Goal: Task Accomplishment & Management: Understand process/instructions

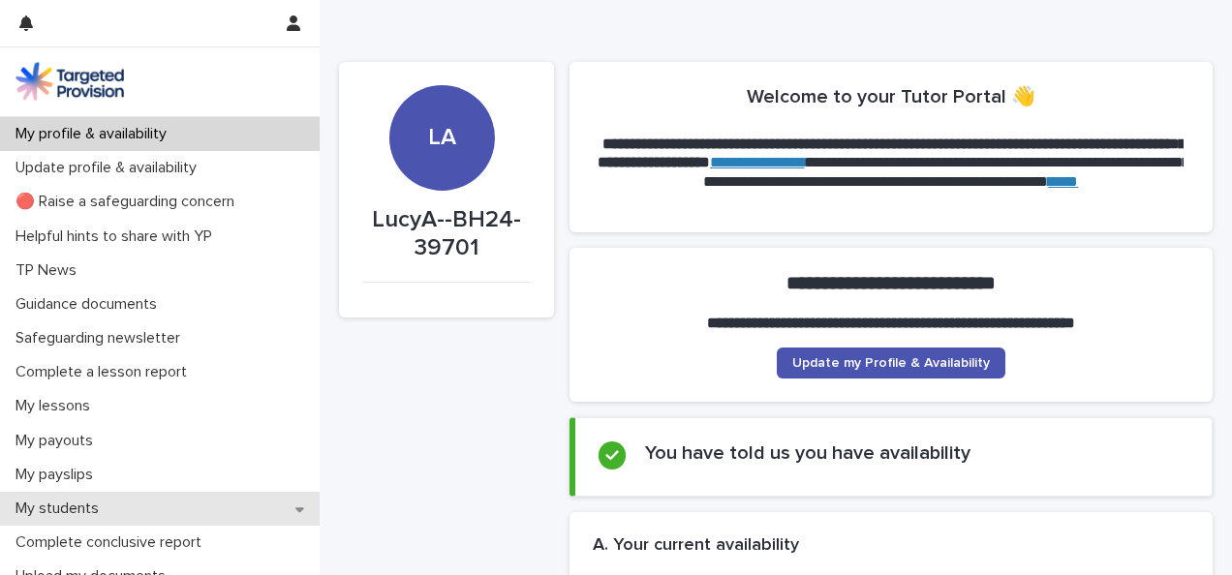
click at [211, 494] on div "My students" at bounding box center [160, 509] width 320 height 34
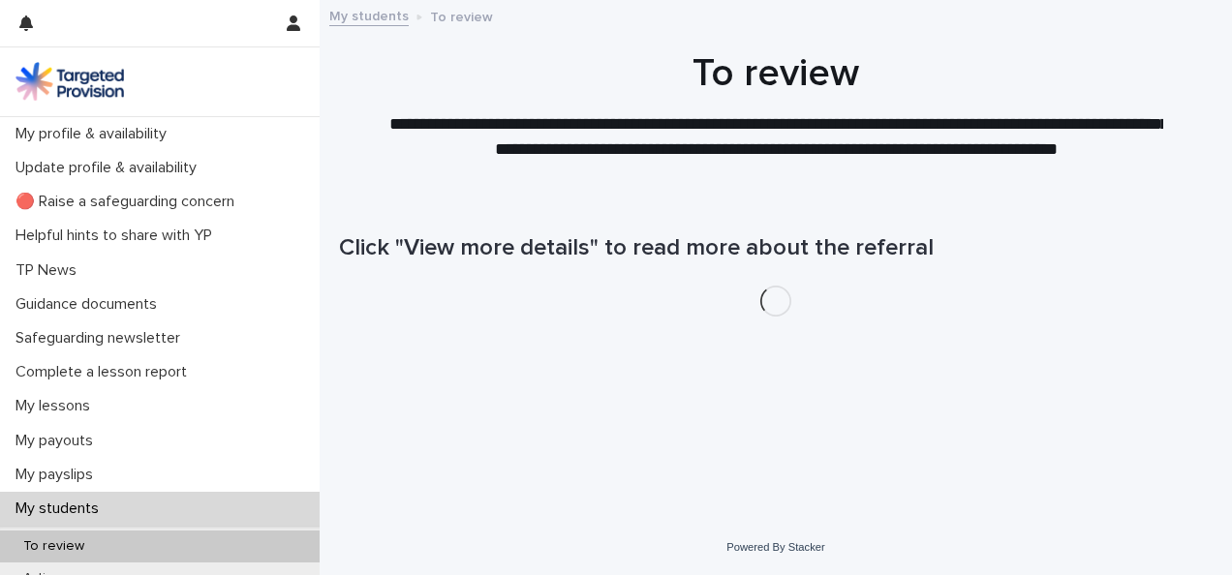
click at [507, 442] on div "Loading... Saving… Loading... Saving… Click "View more details" to read more ab…" at bounding box center [775, 334] width 893 height 276
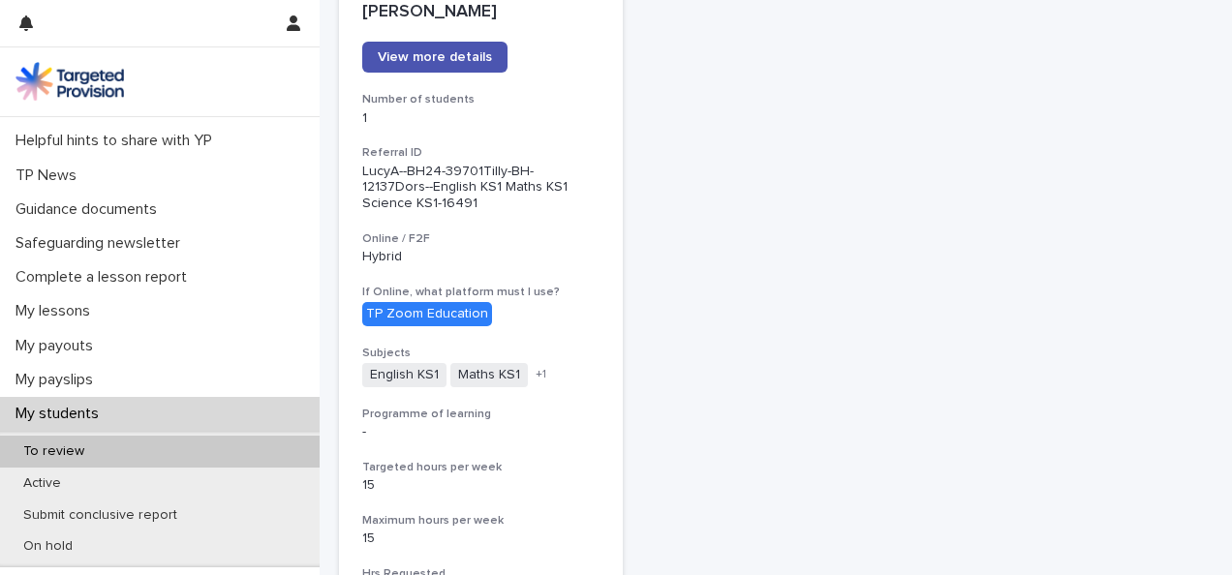
scroll to position [105, 0]
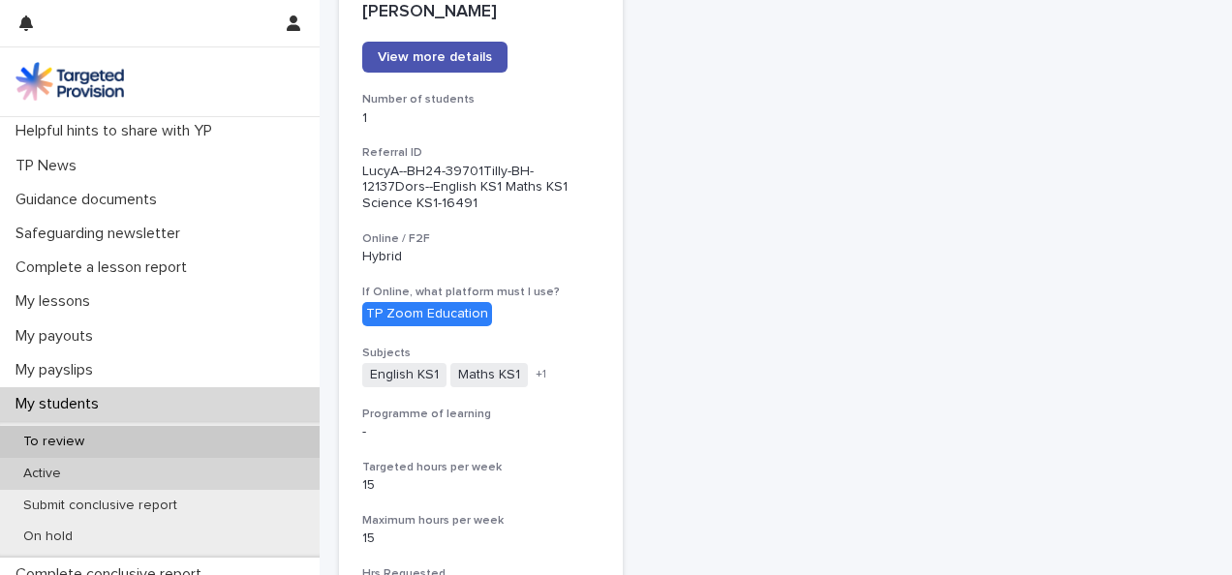
click at [201, 474] on div "Active" at bounding box center [160, 474] width 320 height 32
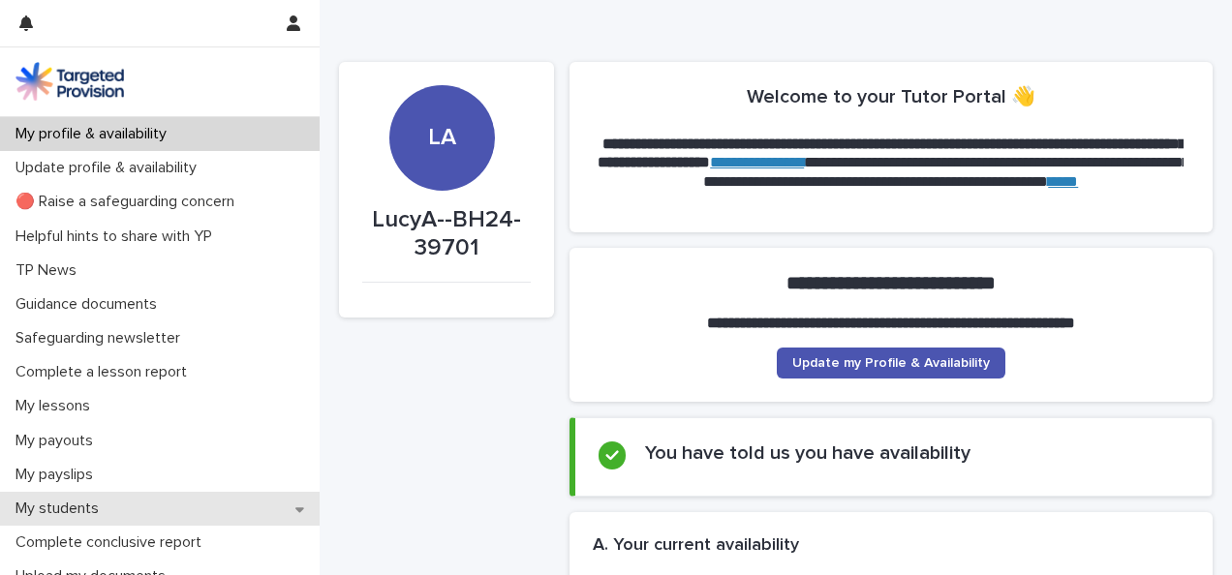
click at [176, 502] on div "My students" at bounding box center [160, 509] width 320 height 34
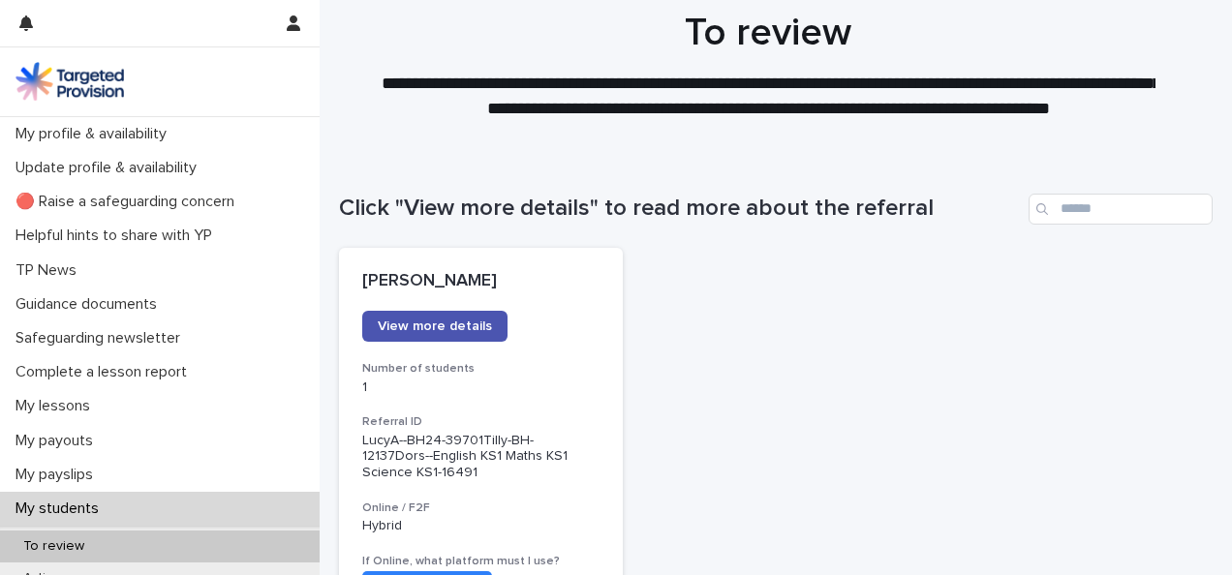
scroll to position [77, 0]
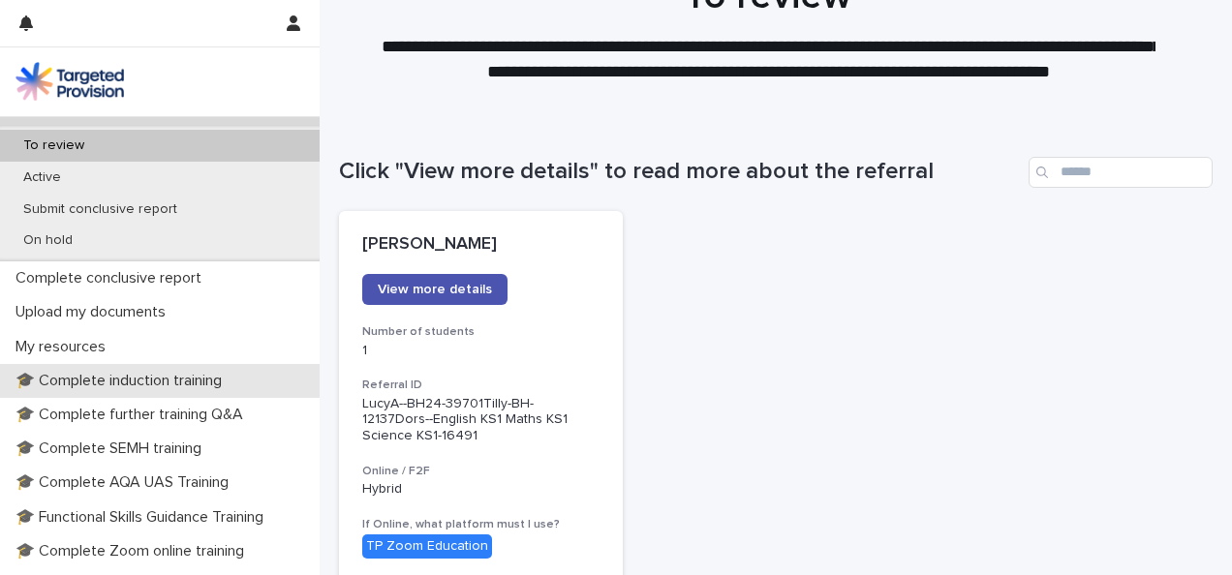
click at [229, 379] on p "🎓 Complete induction training" at bounding box center [123, 381] width 230 height 18
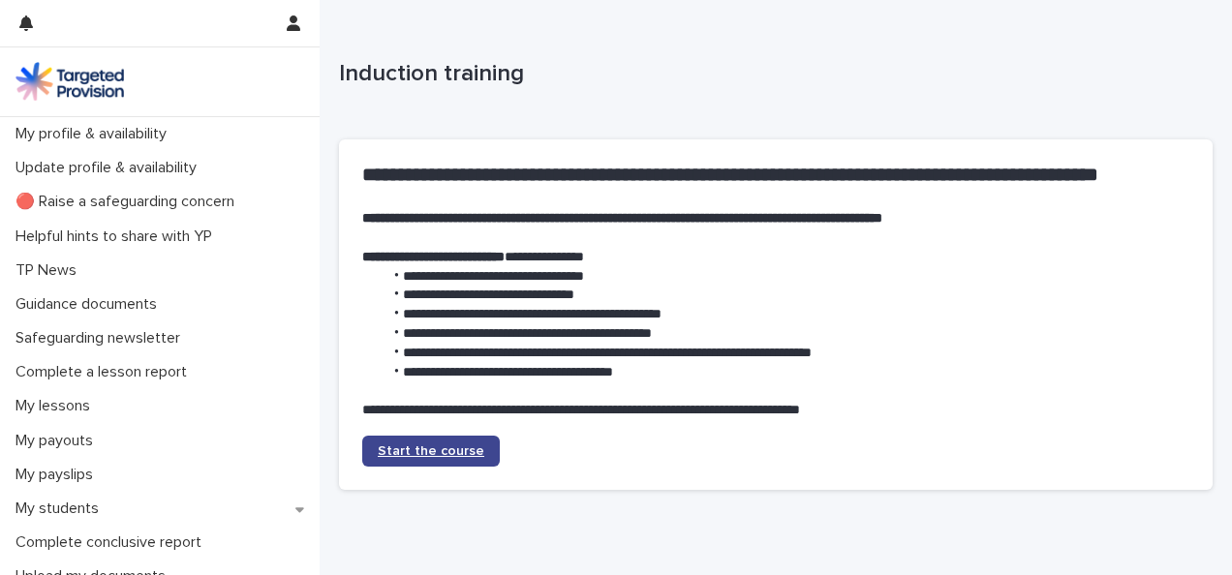
click at [388, 443] on link "Start the course" at bounding box center [431, 451] width 138 height 31
